Goal: Task Accomplishment & Management: Use online tool/utility

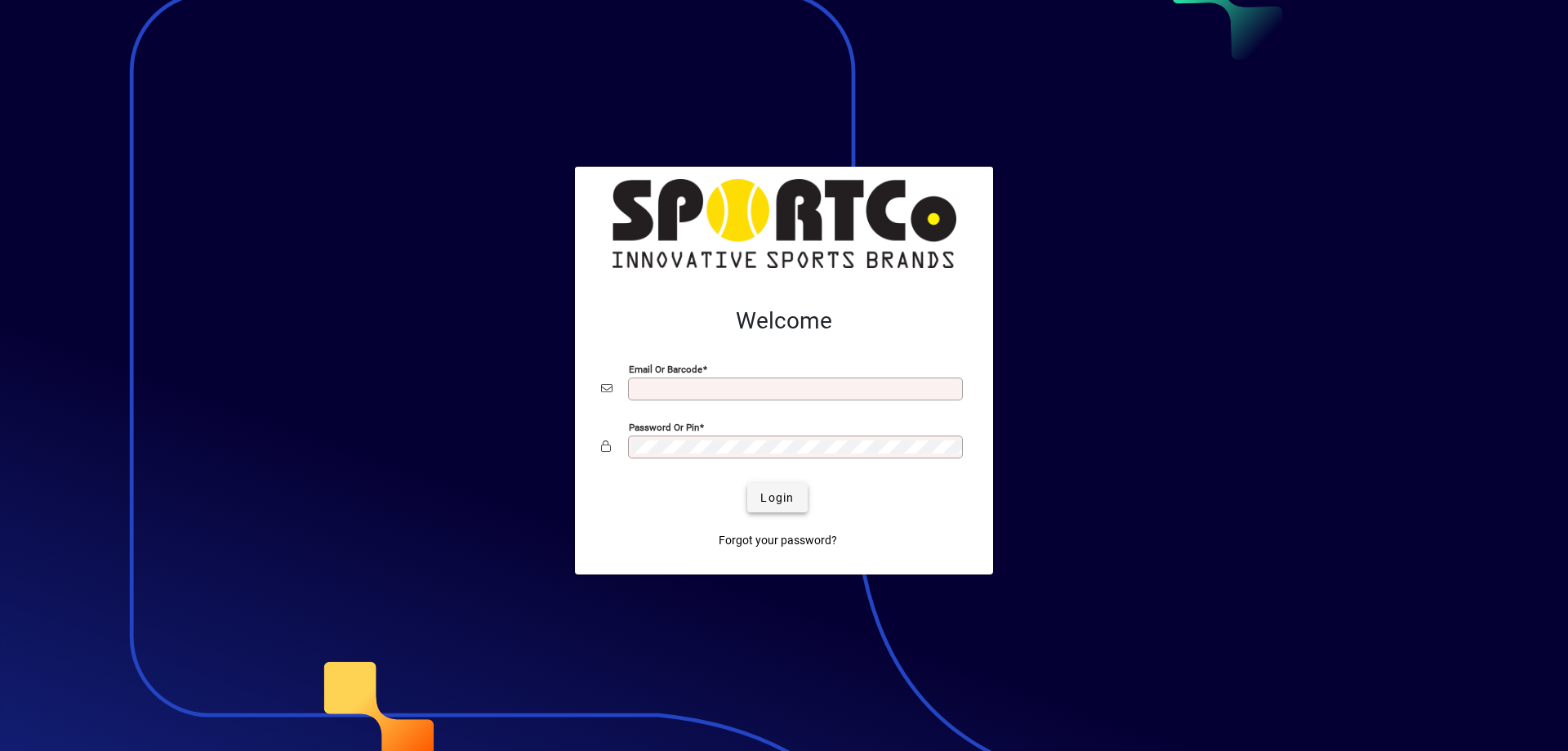
type input "**********"
click at [780, 498] on span "Login" at bounding box center [777, 499] width 33 height 18
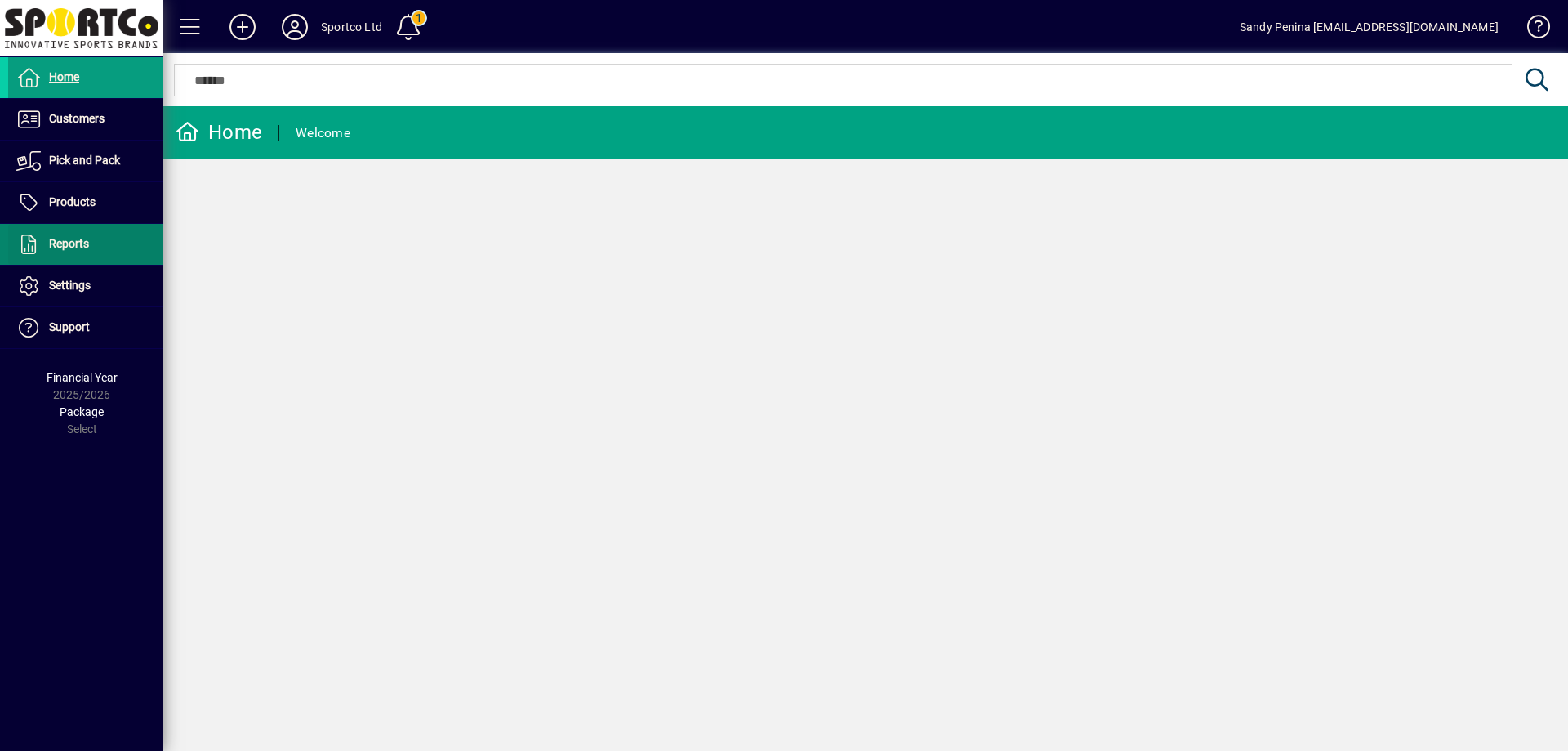
click at [39, 238] on icon at bounding box center [29, 244] width 25 height 19
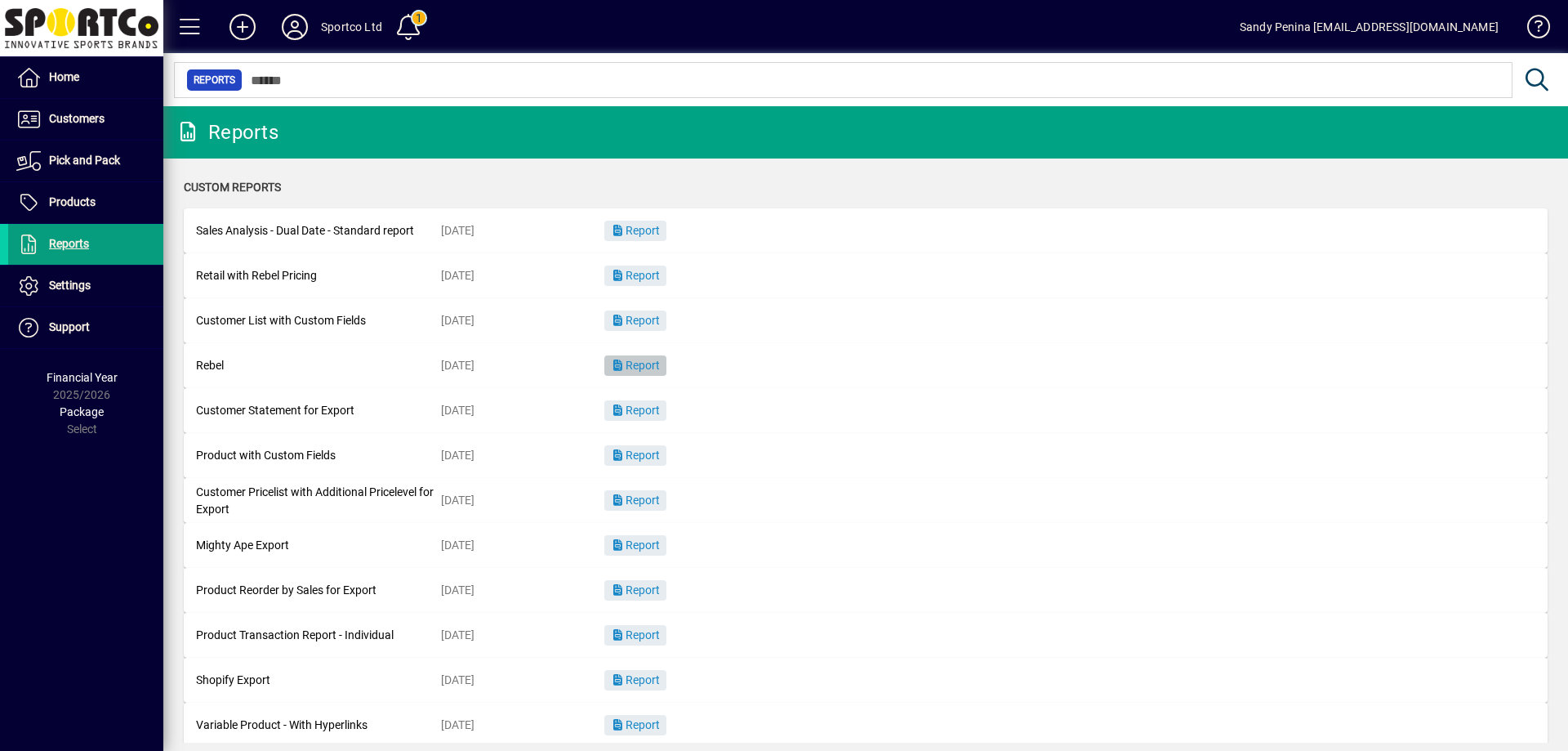
click at [644, 369] on span "Report" at bounding box center [635, 365] width 49 height 13
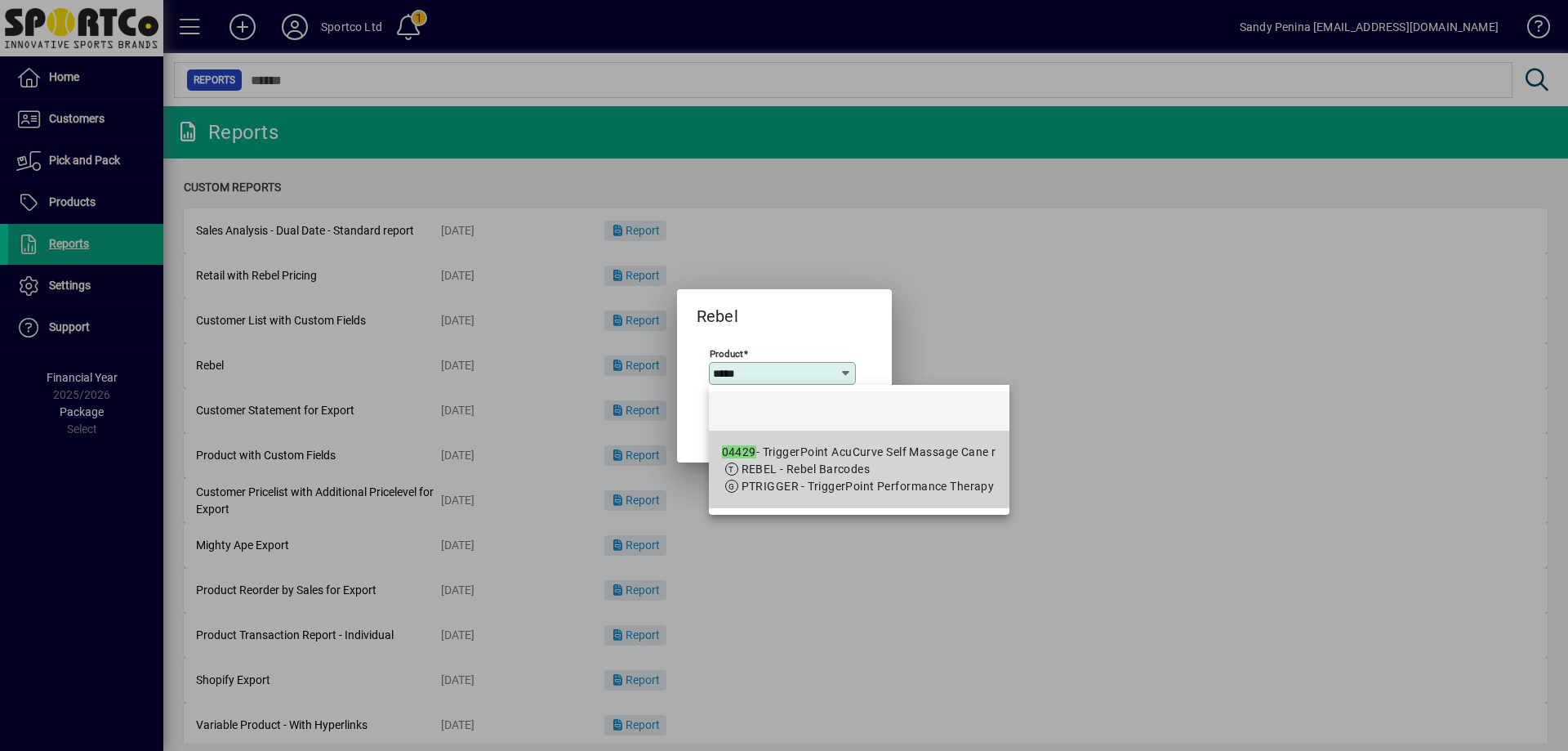
click at [856, 431] on mat-option "04429 - TriggerPoint AcuCurve Self Massage Cane r REBEL - Rebel Barcodes PTRIGG…" at bounding box center [858, 469] width 300 height 78
type input "**********"
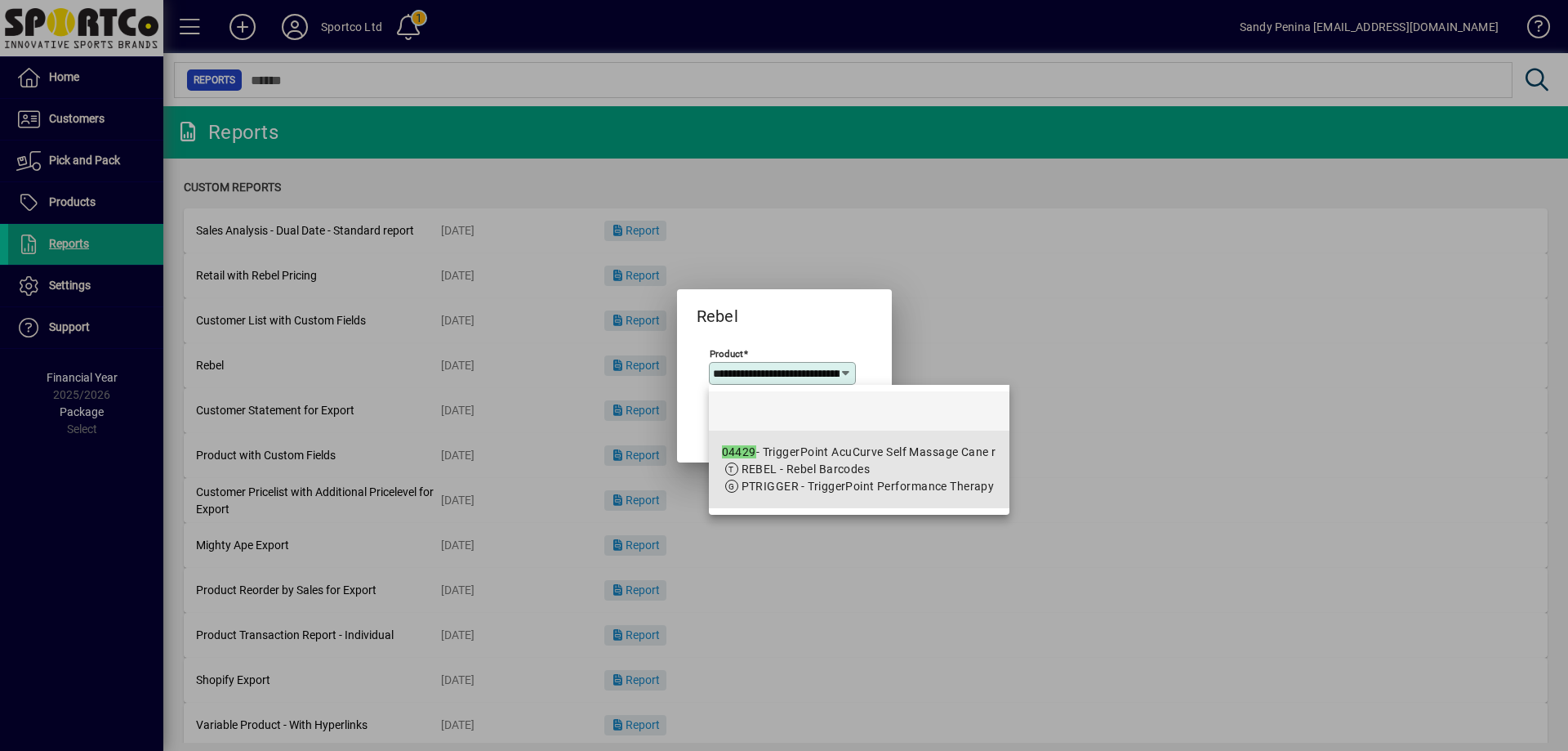
scroll to position [0, 148]
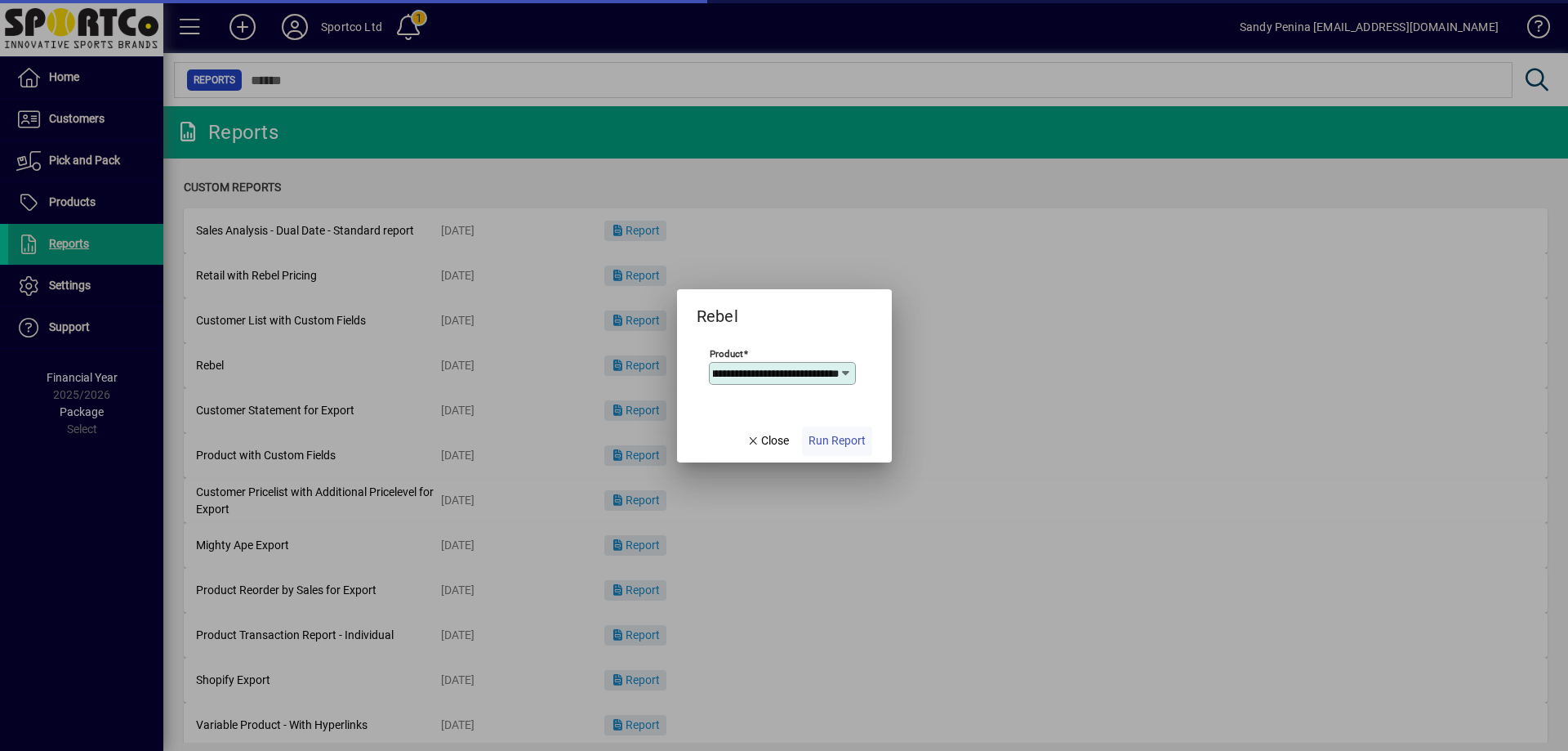
click at [830, 441] on span "Run Report" at bounding box center [837, 441] width 57 height 18
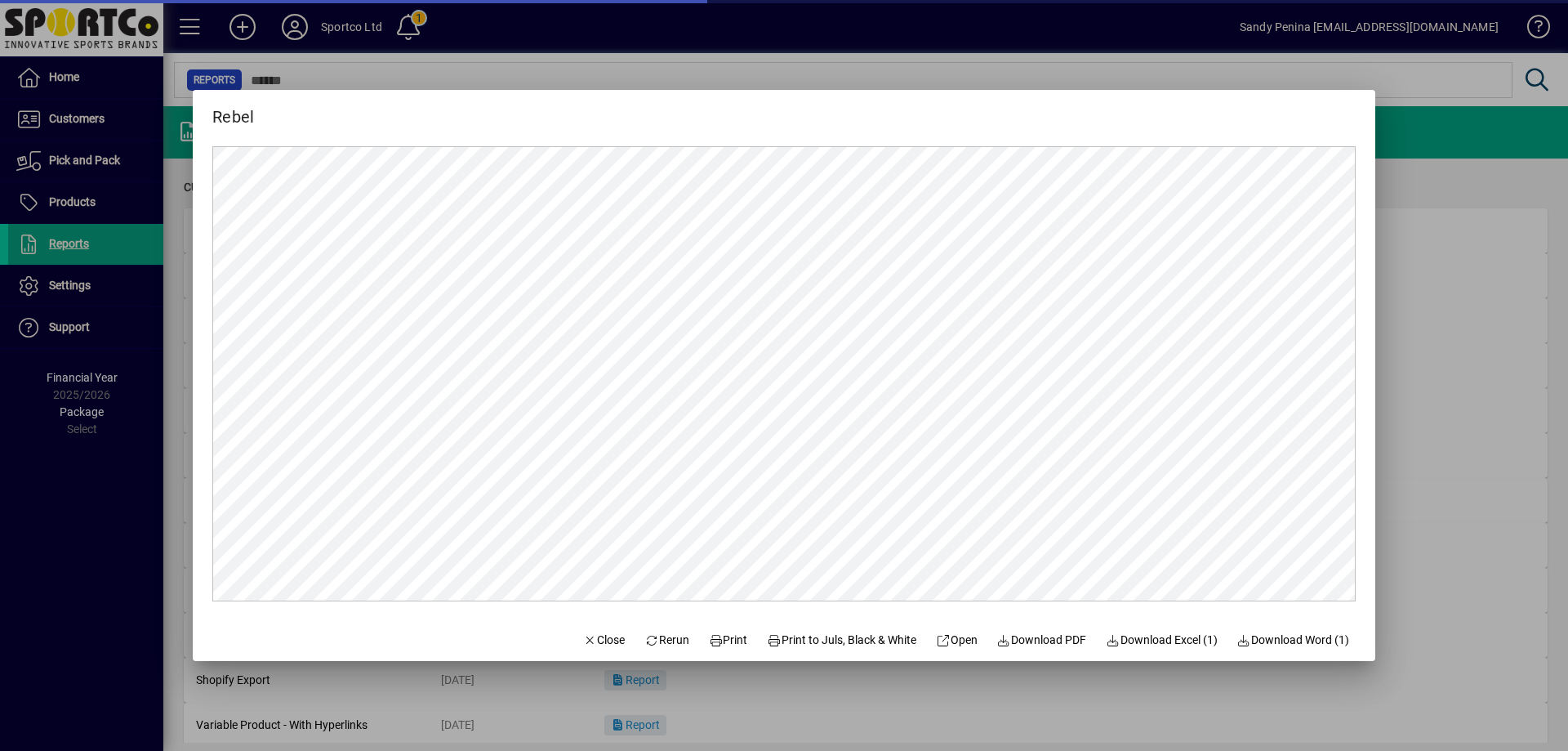
scroll to position [0, 0]
click at [723, 647] on span "Print" at bounding box center [728, 641] width 39 height 18
click at [1475, 420] on div at bounding box center [784, 375] width 1568 height 751
